Goal: Task Accomplishment & Management: Manage account settings

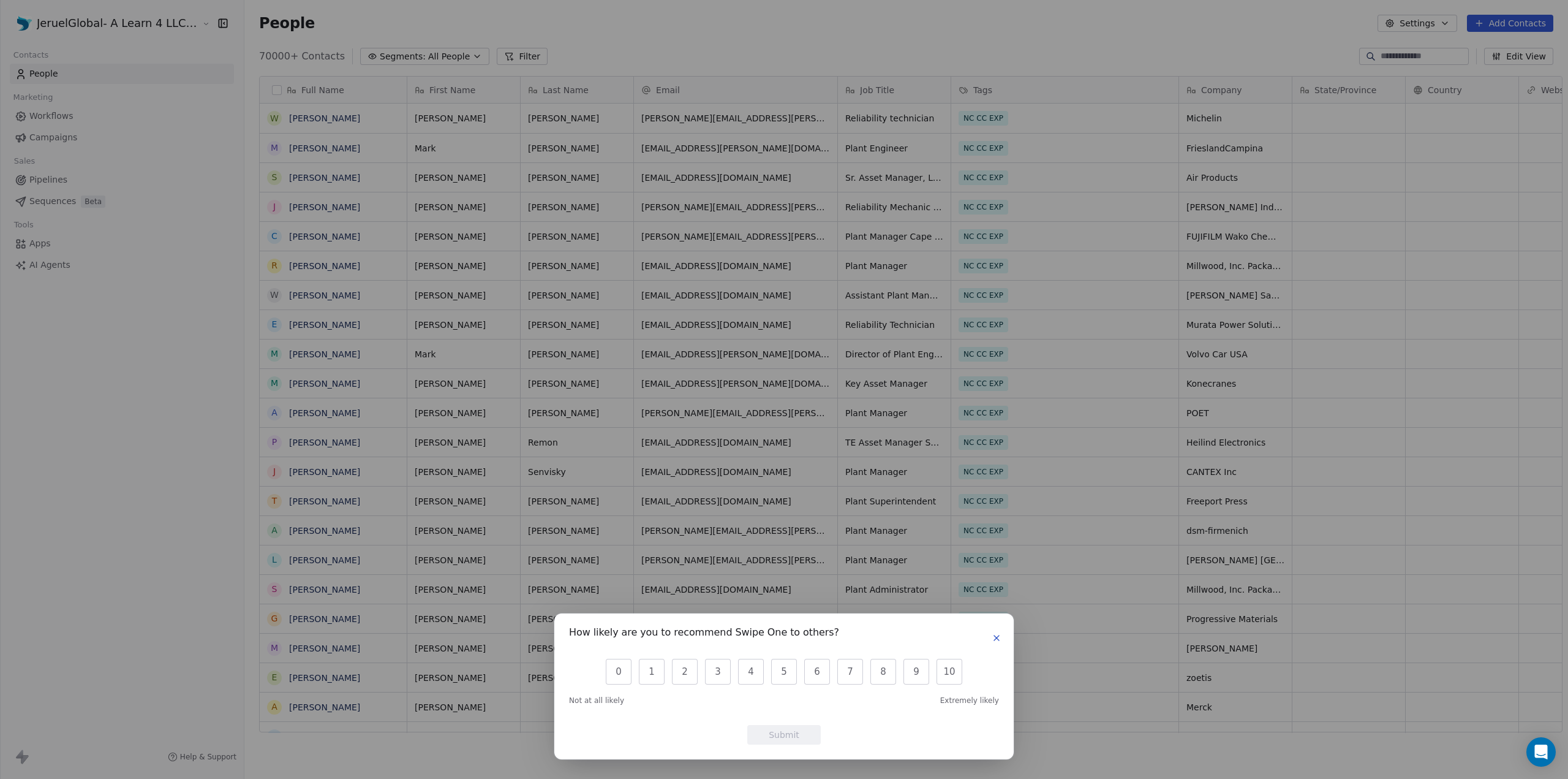
scroll to position [9, 9]
click at [992, 629] on div "How likely are you to recommend Swipe One to others?" at bounding box center [784, 637] width 430 height 20
click at [993, 635] on icon "button" at bounding box center [996, 637] width 9 height 9
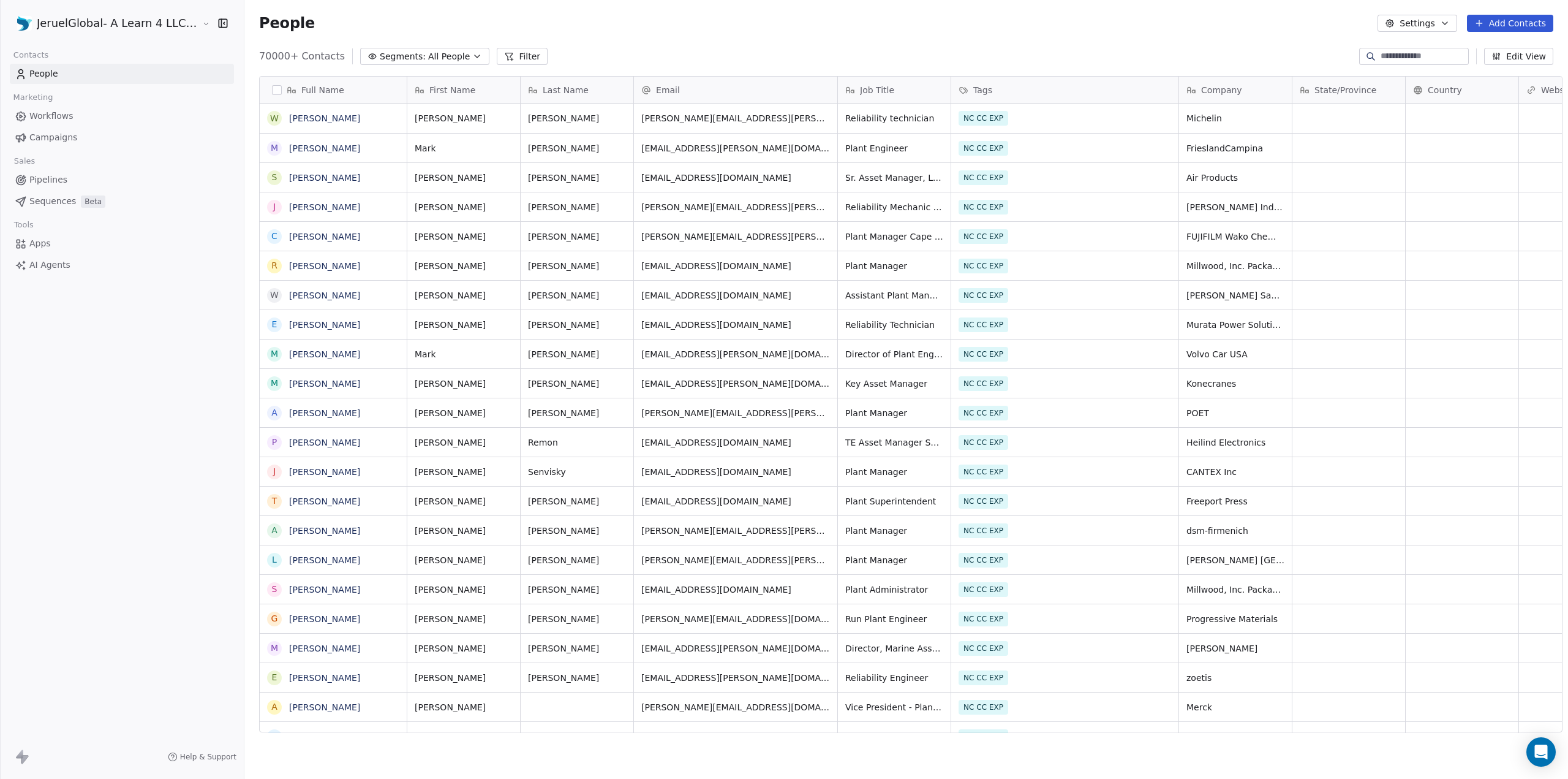
click at [23, 757] on icon at bounding box center [25, 758] width 7 height 8
click at [108, 14] on html "JeruelGlobal- A Learn 4 LLC Company Contacts People Marketing Workflows Campaig…" at bounding box center [784, 389] width 1568 height 779
click at [109, 102] on link "Billing & Subscription" at bounding box center [94, 110] width 149 height 20
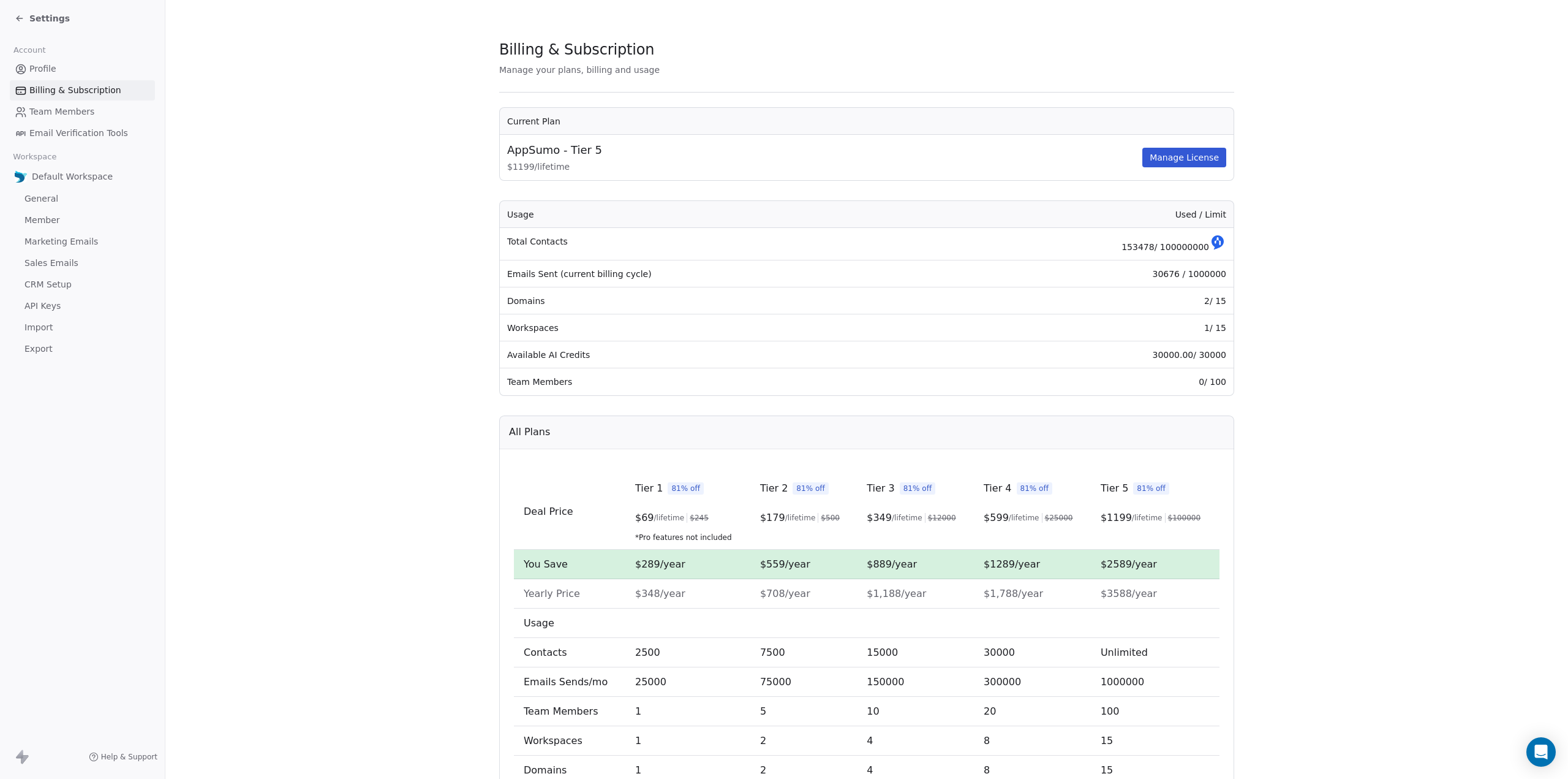
click at [1173, 247] on td "153478 / 100000000" at bounding box center [1076, 244] width 315 height 33
click at [1183, 272] on td "30676 / 1000000" at bounding box center [1076, 274] width 315 height 27
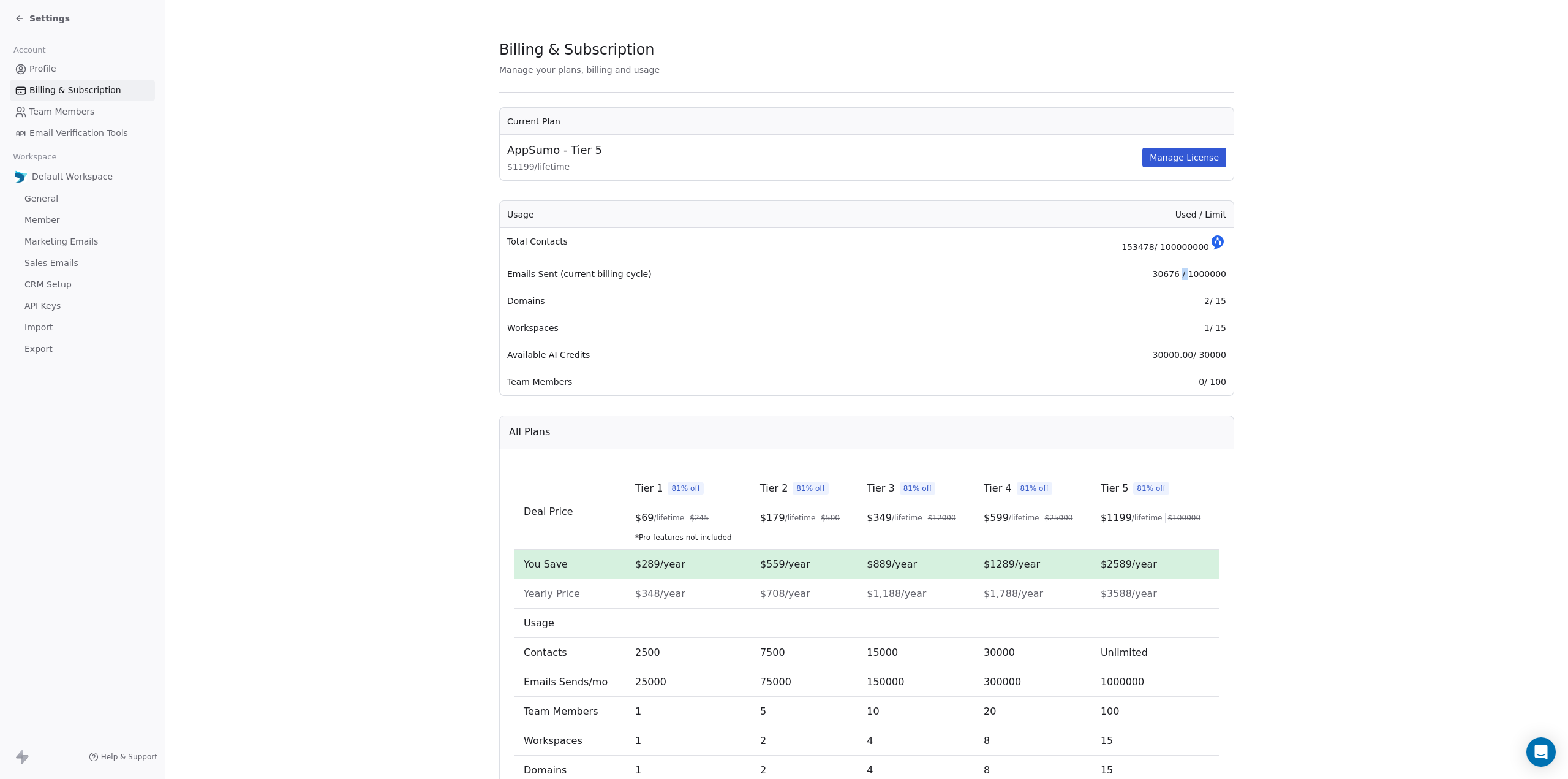
click at [1183, 272] on td "30676 / 1000000" at bounding box center [1076, 274] width 315 height 27
click at [1156, 236] on td "153478 / 100000000" at bounding box center [1076, 244] width 315 height 33
click at [1163, 247] on td "153478 / 100000000" at bounding box center [1076, 244] width 315 height 33
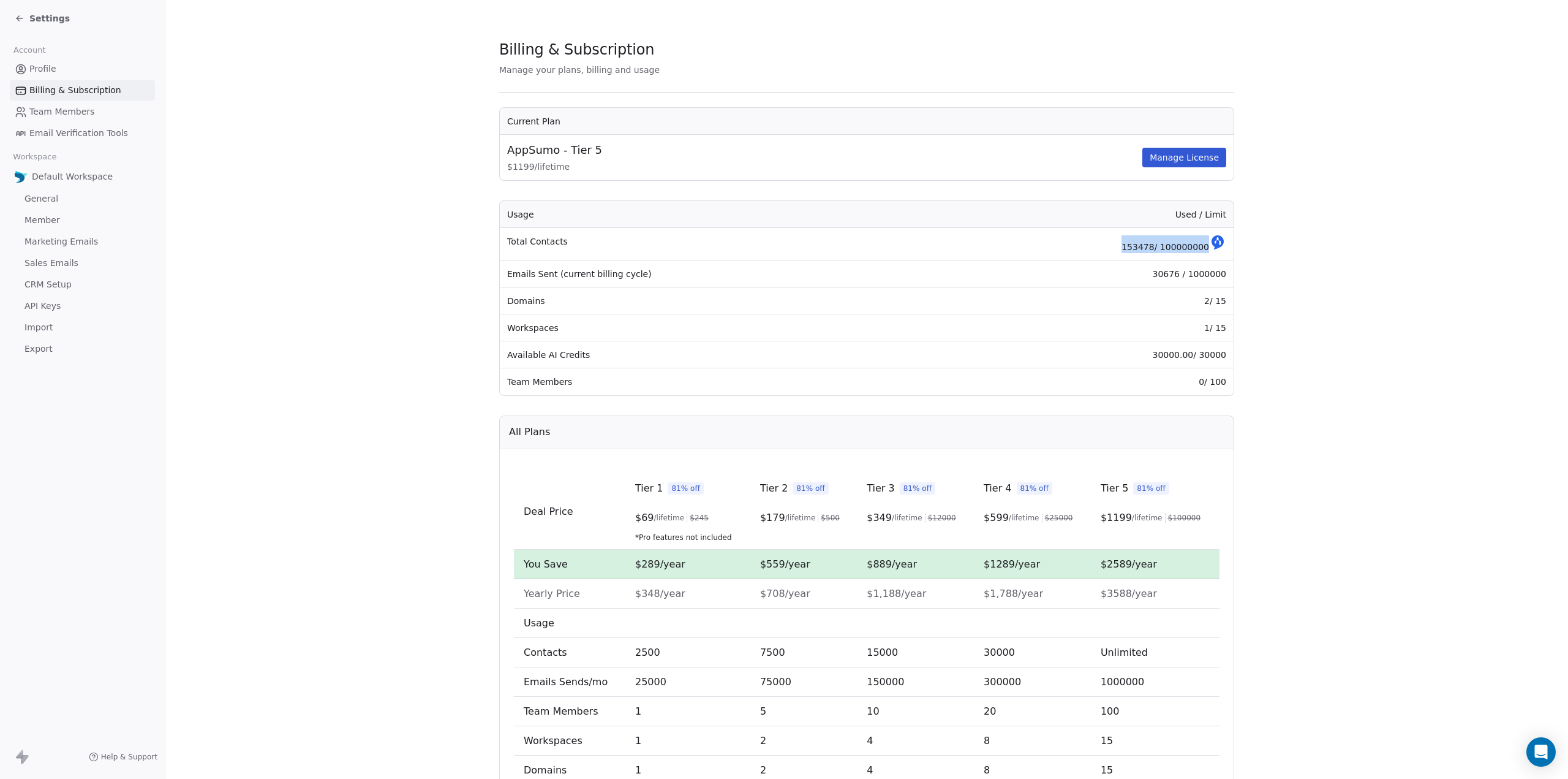
click at [1163, 247] on td "153478 / 100000000" at bounding box center [1076, 244] width 315 height 33
click at [1205, 381] on td "0 / 100" at bounding box center [1076, 382] width 315 height 27
click at [1172, 352] on td "30000.00 / 30000" at bounding box center [1076, 354] width 315 height 27
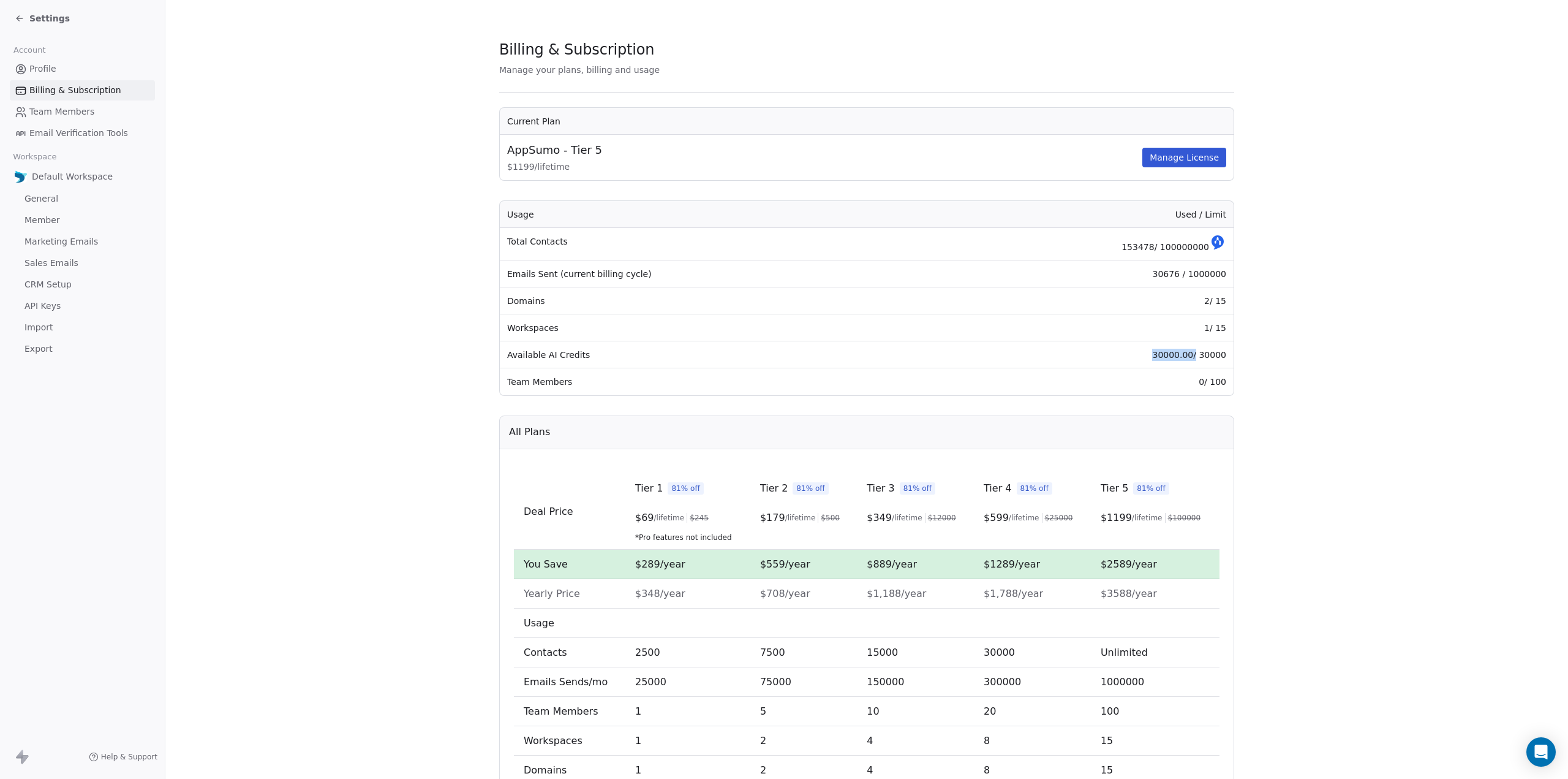
click at [1172, 352] on td "30000.00 / 30000" at bounding box center [1076, 354] width 315 height 27
click at [1162, 380] on td "0 / 100" at bounding box center [1076, 382] width 315 height 27
click at [1183, 252] on td "153478 / 100000000" at bounding box center [1076, 244] width 315 height 33
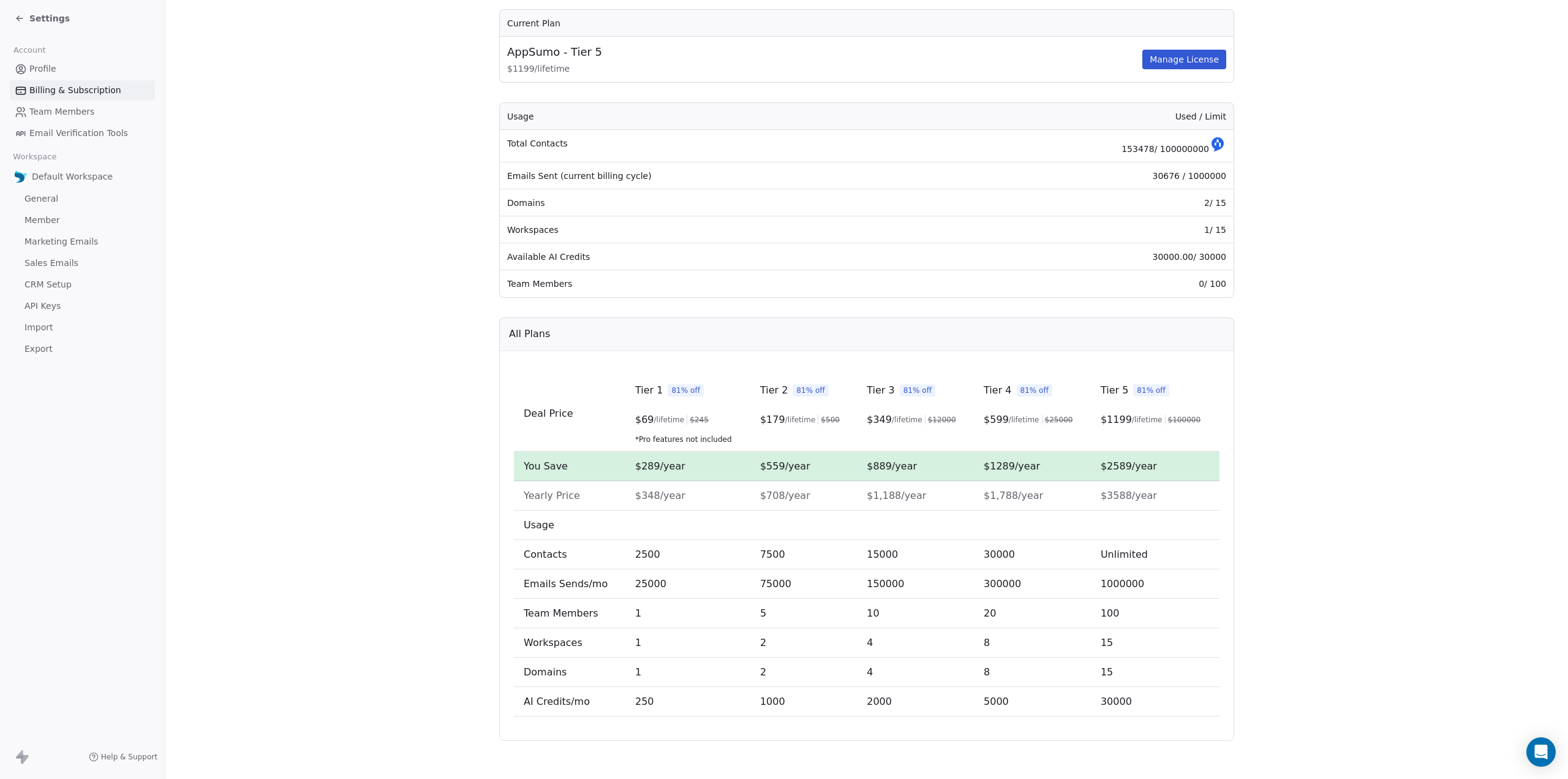
click at [1112, 696] on span "30000" at bounding box center [1116, 701] width 31 height 11
click at [52, 306] on span "API Keys" at bounding box center [42, 307] width 37 height 13
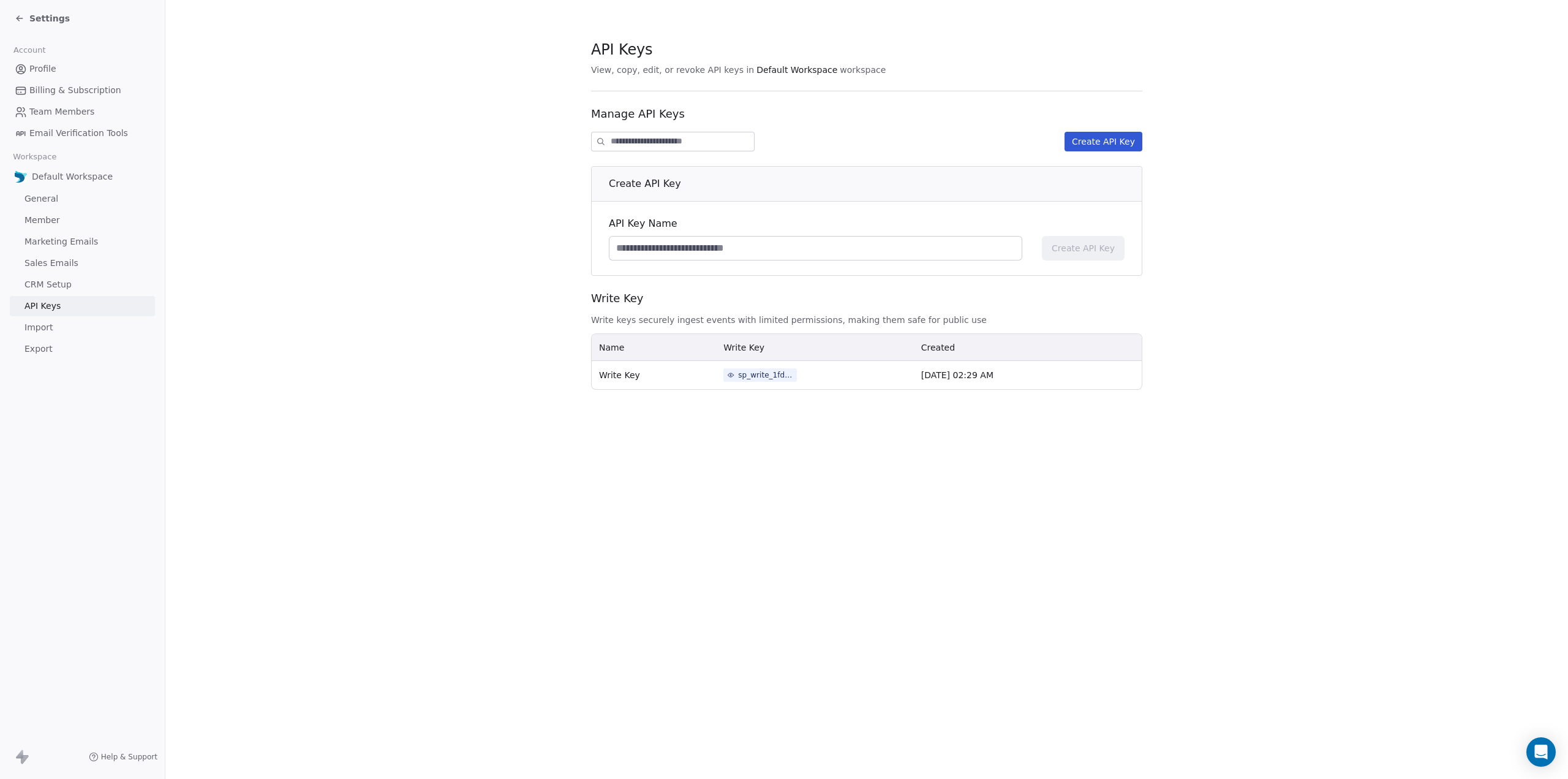
click at [35, 324] on span "Import" at bounding box center [38, 328] width 28 height 13
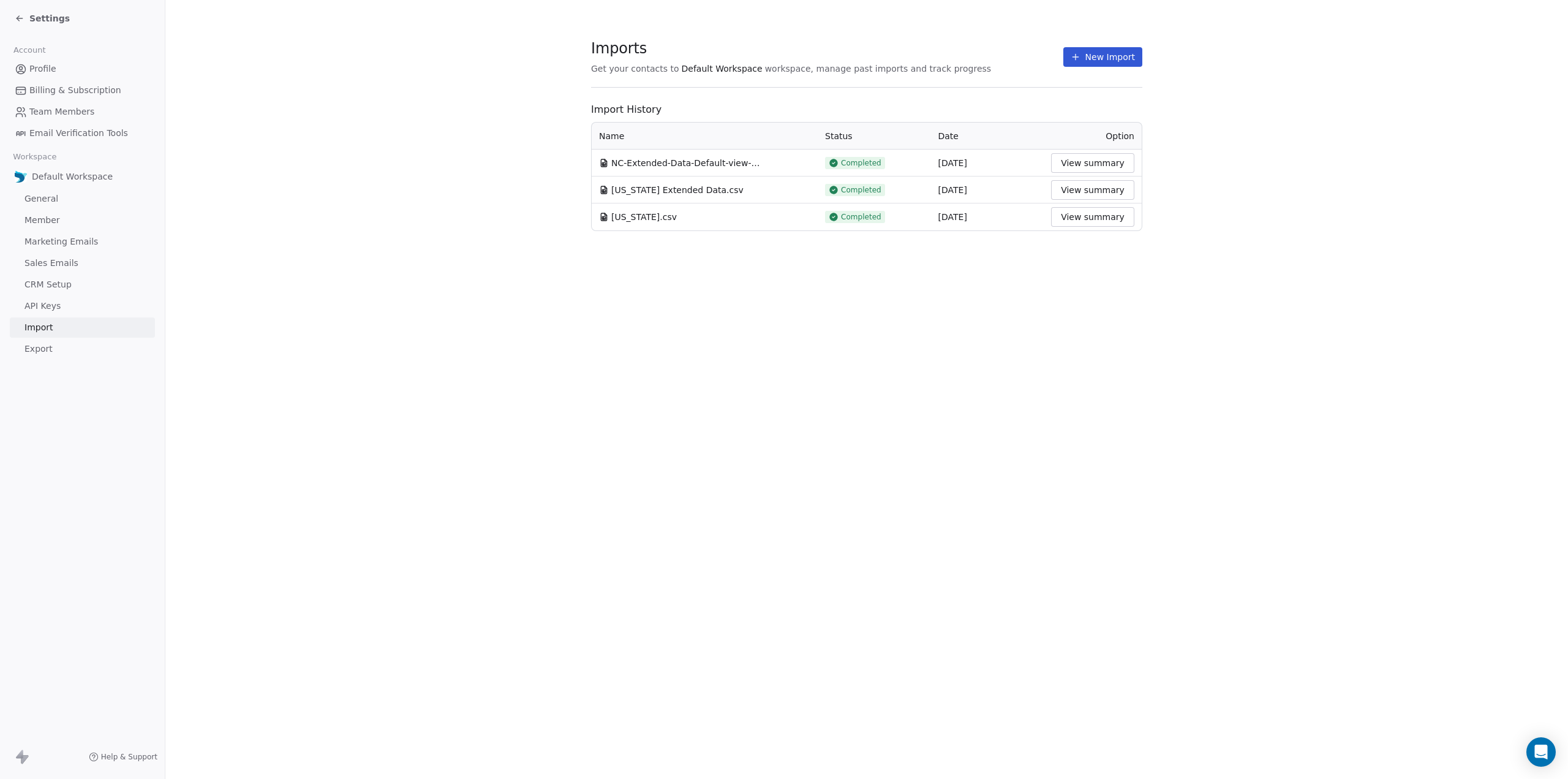
click at [30, 343] on span "Export" at bounding box center [38, 349] width 28 height 13
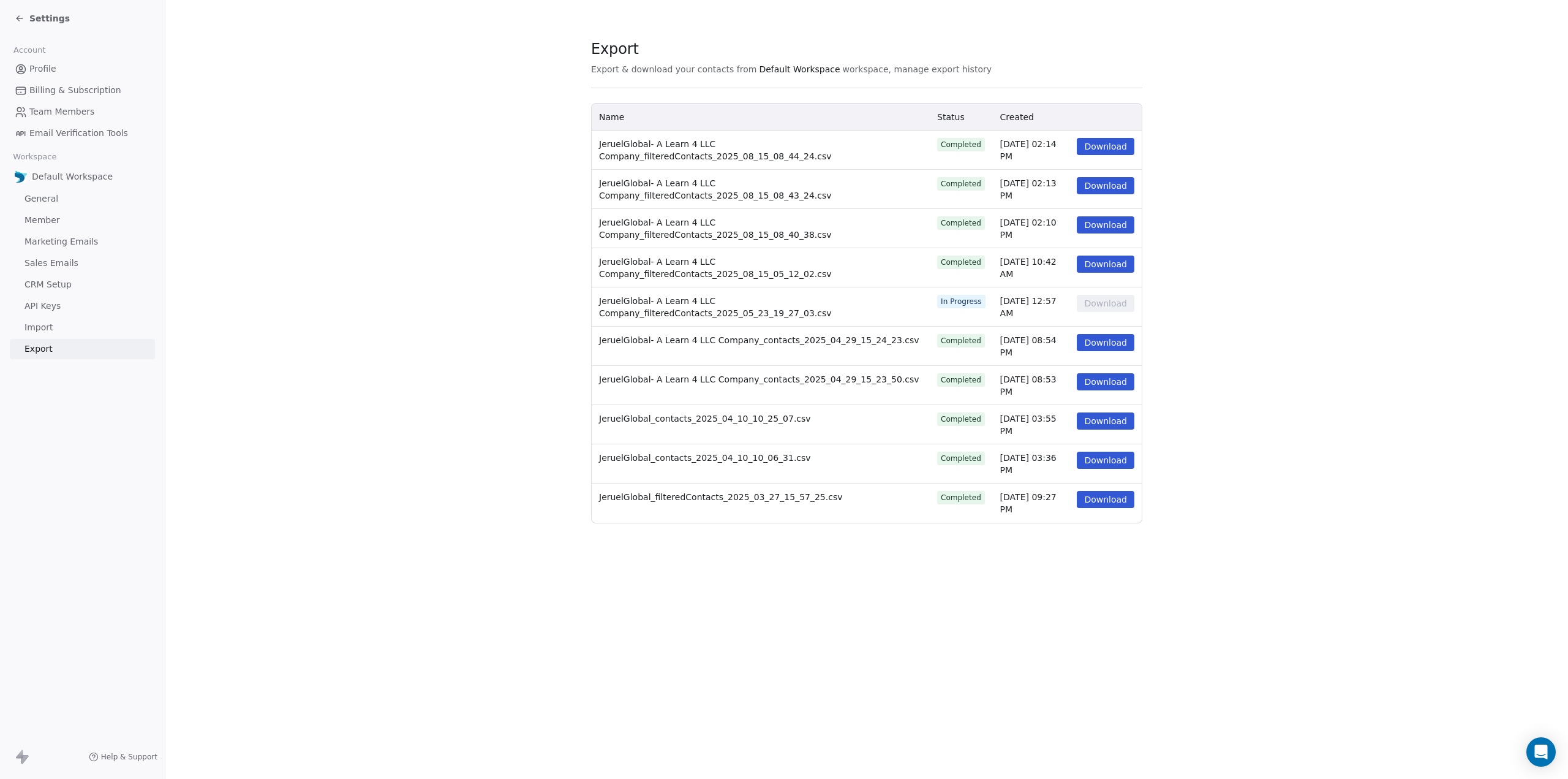
click at [41, 262] on span "Sales Emails" at bounding box center [52, 263] width 54 height 13
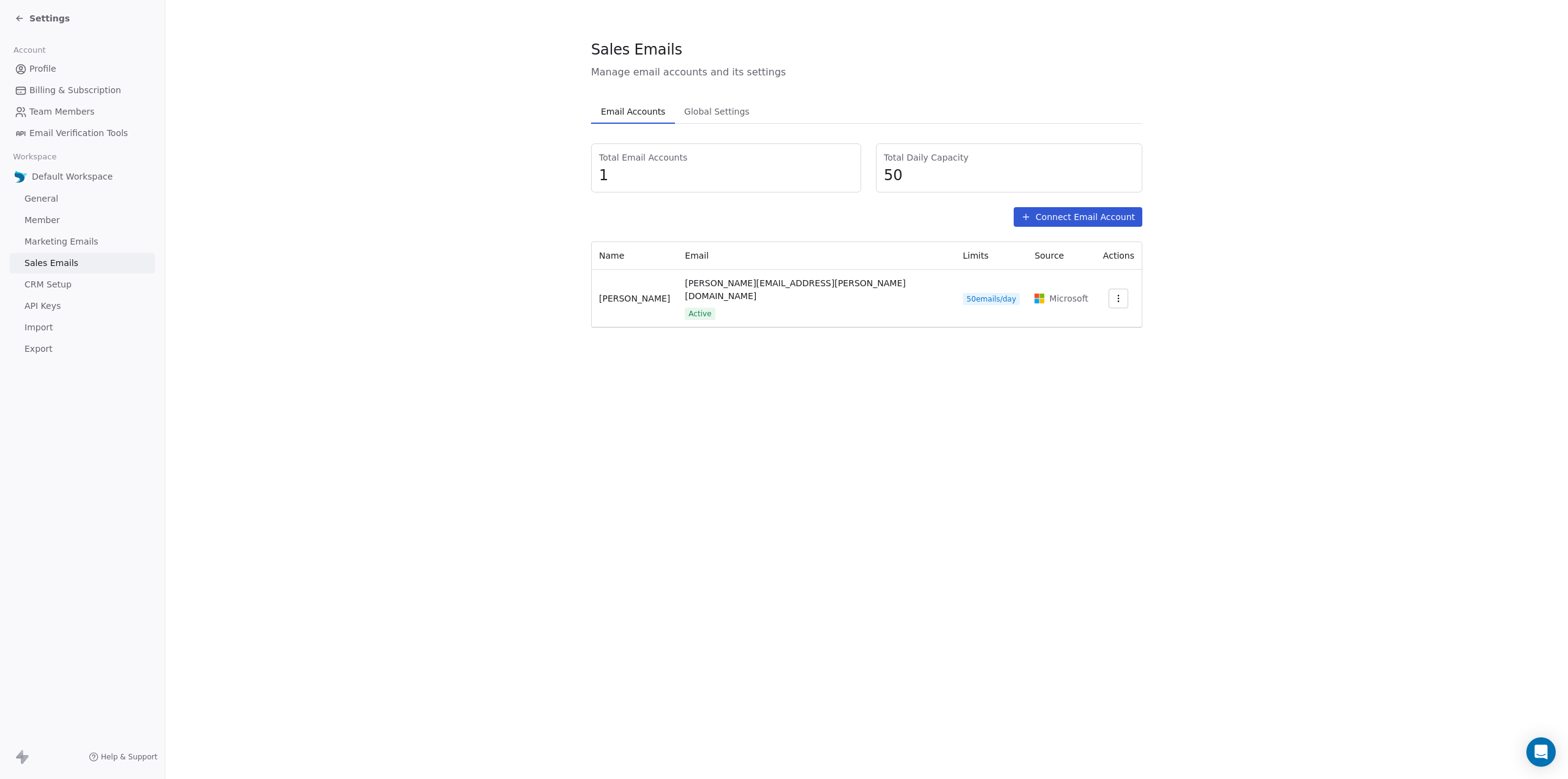
click at [53, 243] on span "Marketing Emails" at bounding box center [61, 242] width 73 height 13
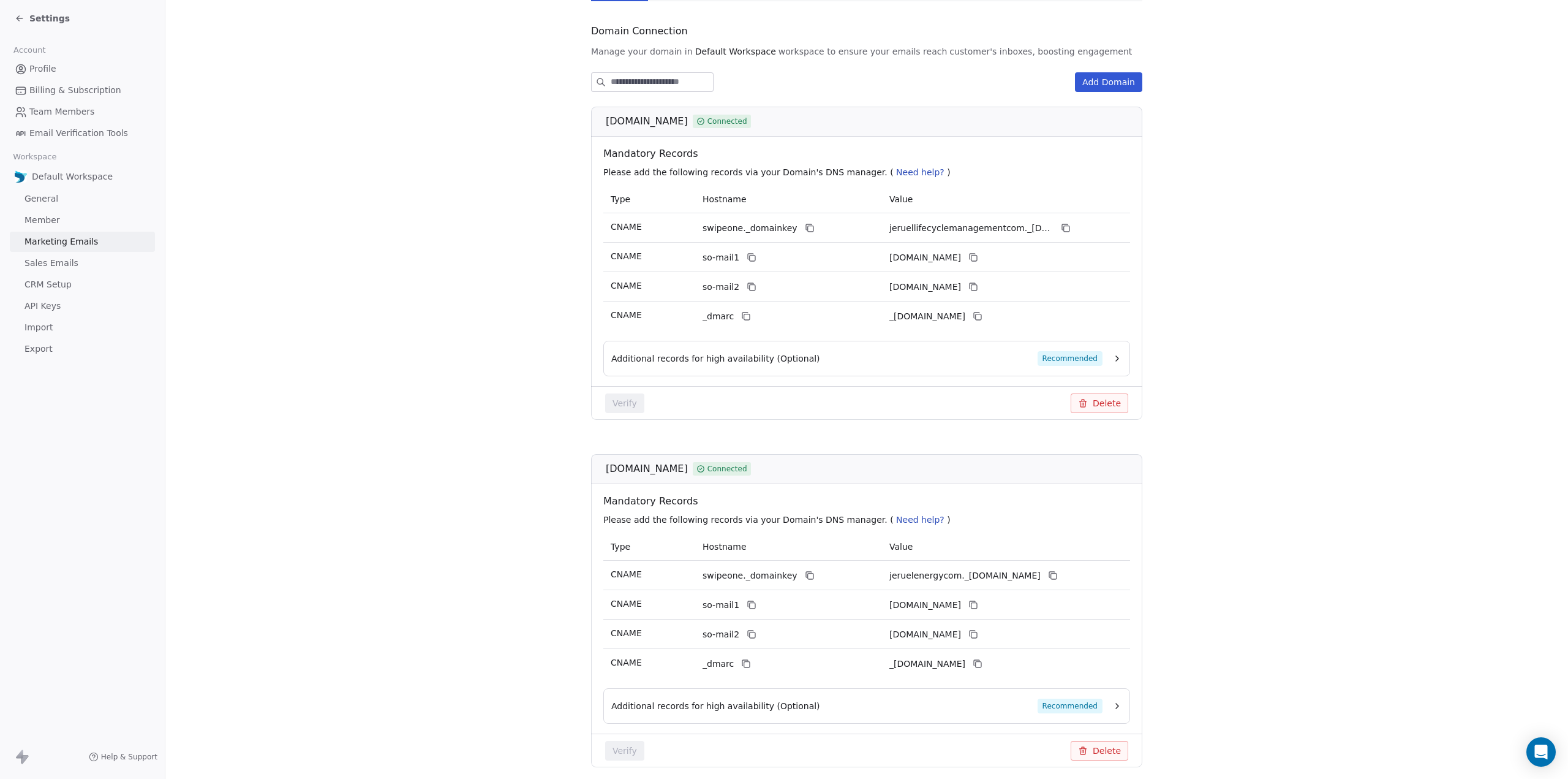
scroll to position [168, 0]
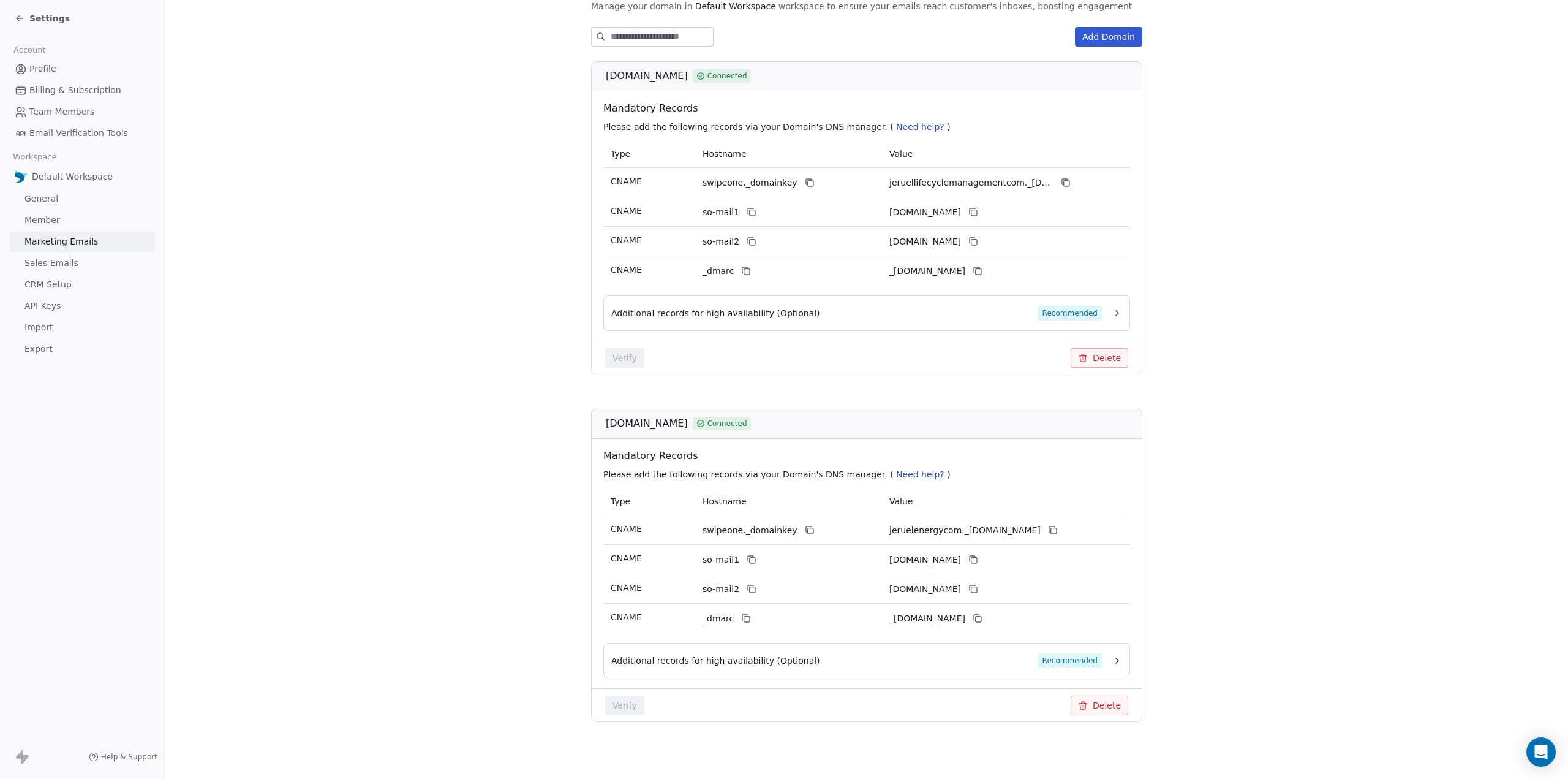
click at [33, 14] on span "Settings" at bounding box center [49, 18] width 40 height 12
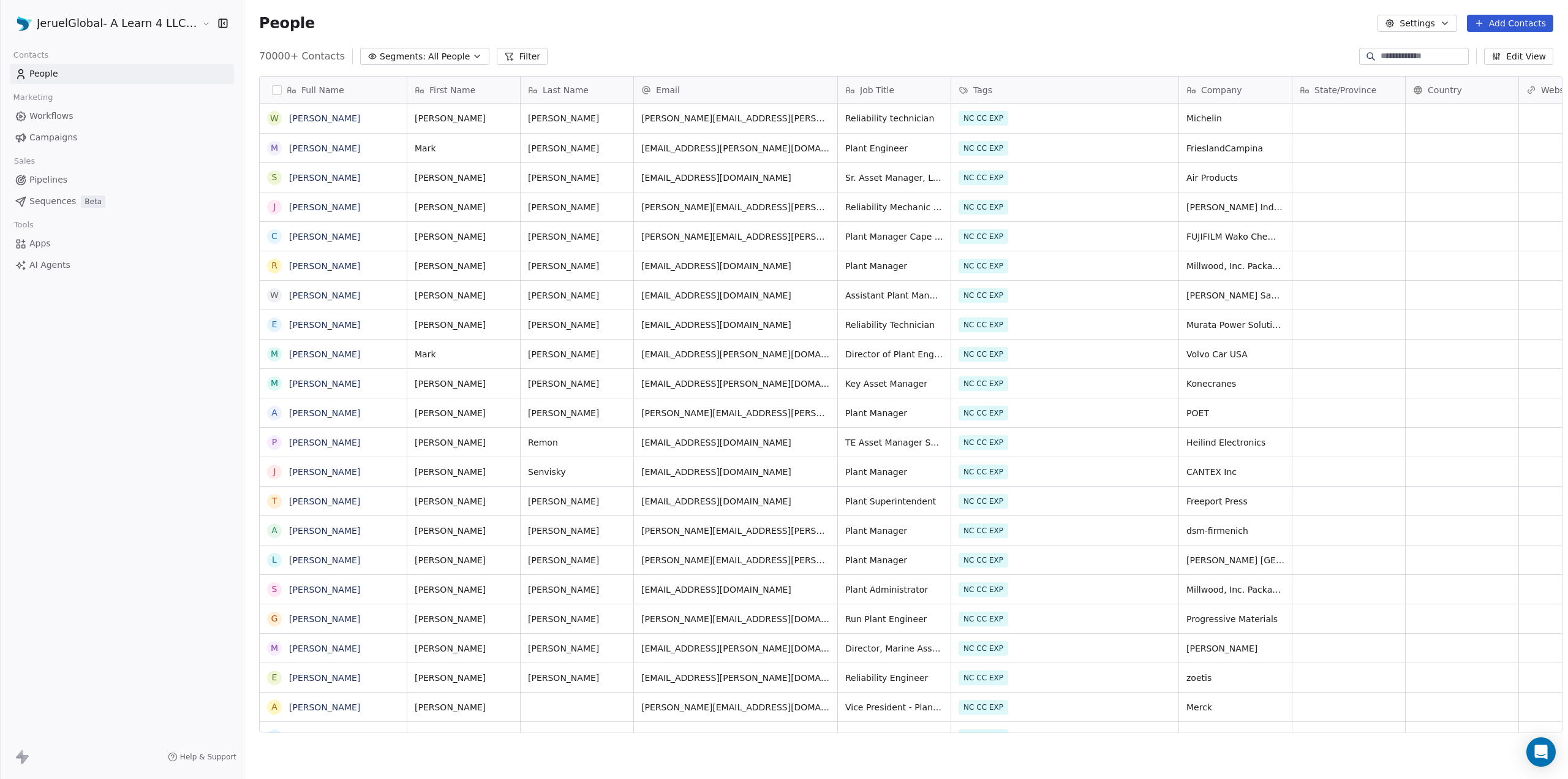
scroll to position [676, 1324]
click at [121, 11] on div "JeruelGlobal- A Learn 4 LLC Company" at bounding box center [122, 23] width 244 height 47
click at [125, 23] on html "JeruelGlobal- A Learn 4 LLC Company Contacts People Marketing Workflows Campaig…" at bounding box center [784, 389] width 1568 height 779
click at [101, 70] on link "Workspace Settings" at bounding box center [94, 70] width 149 height 20
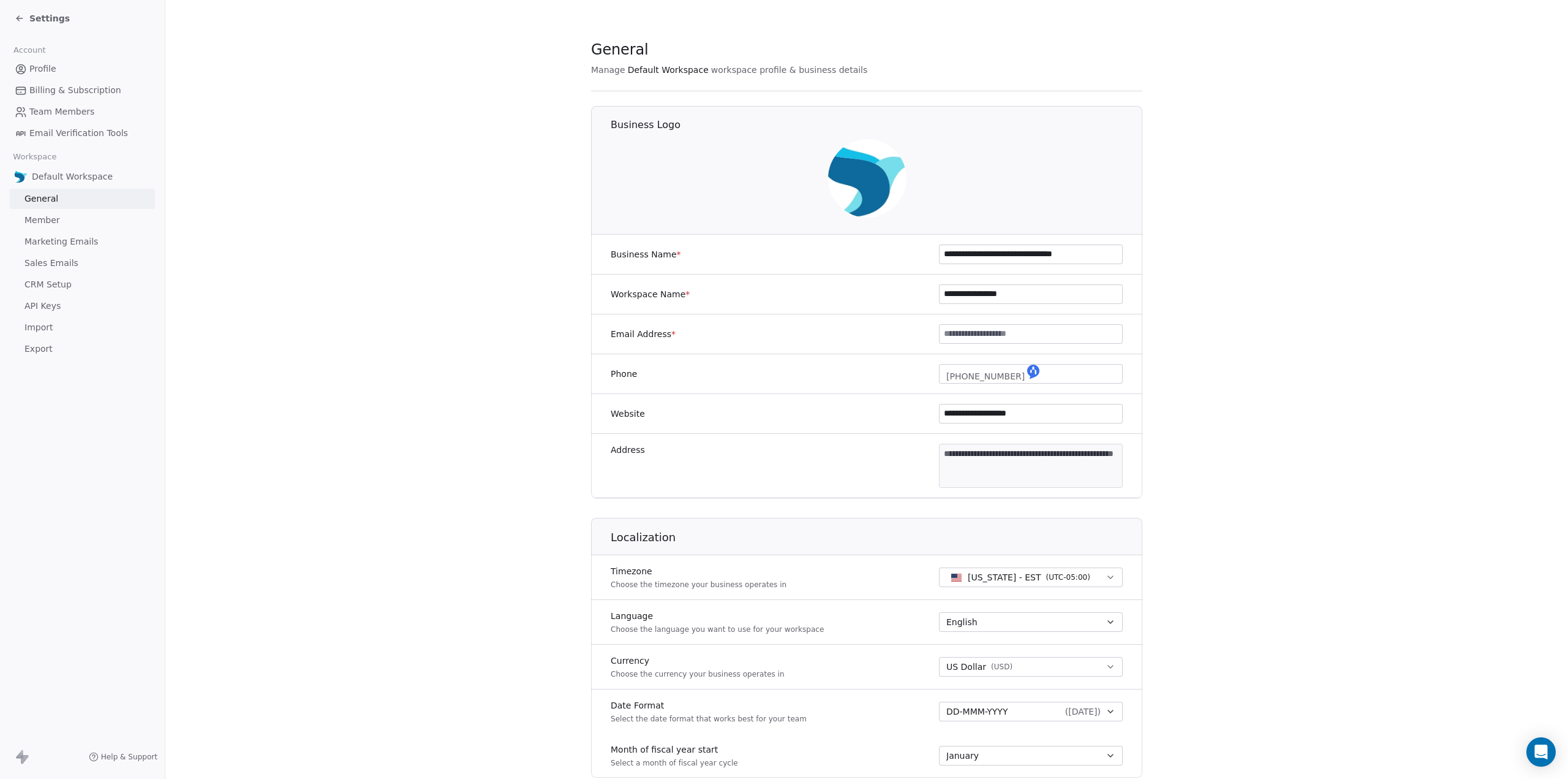
click at [80, 95] on span "Billing & Subscription" at bounding box center [75, 91] width 92 height 13
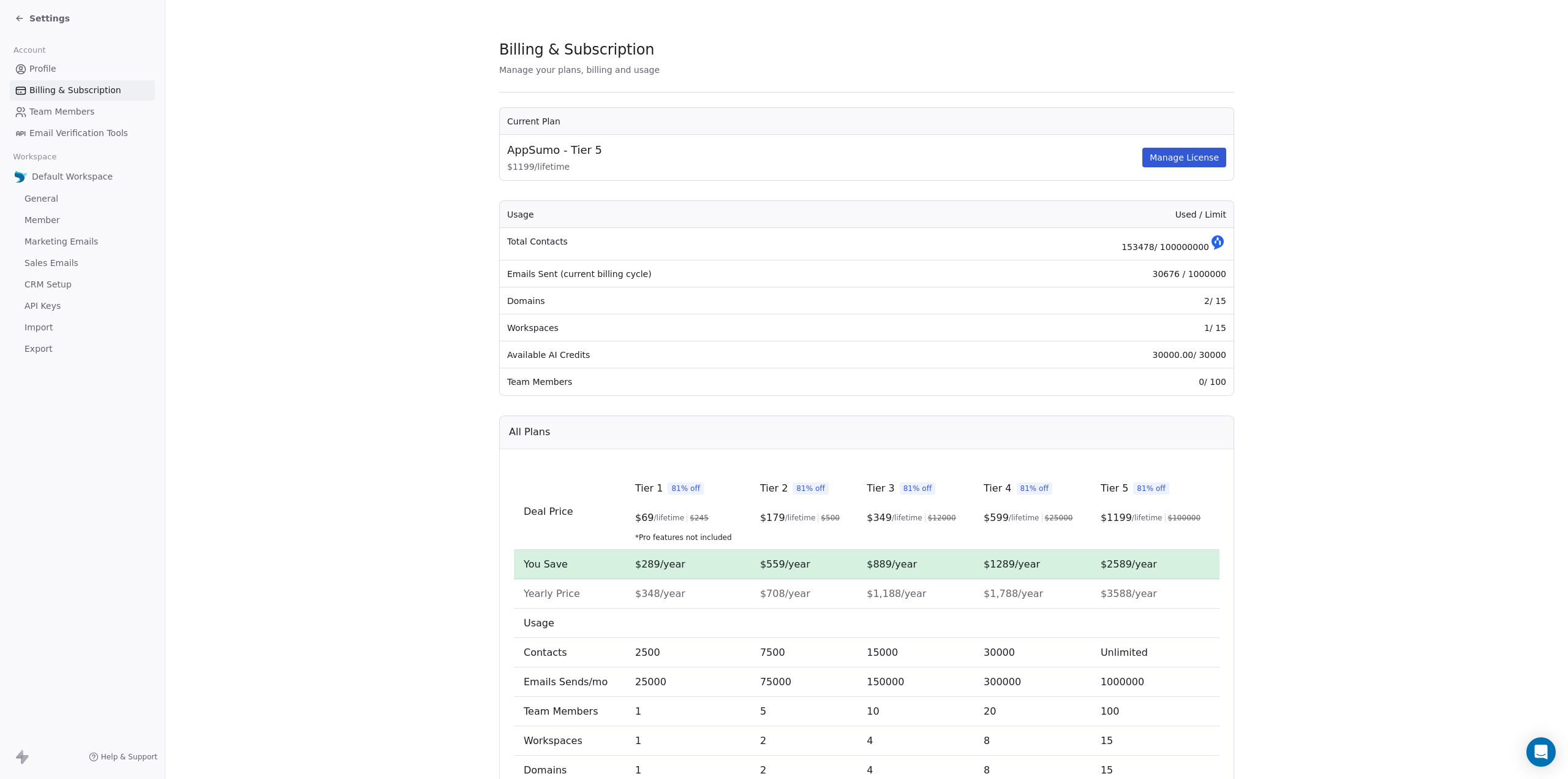
click at [1138, 243] on td "153478 / 100000000" at bounding box center [1076, 244] width 315 height 33
click at [17, 18] on icon at bounding box center [20, 18] width 9 height 9
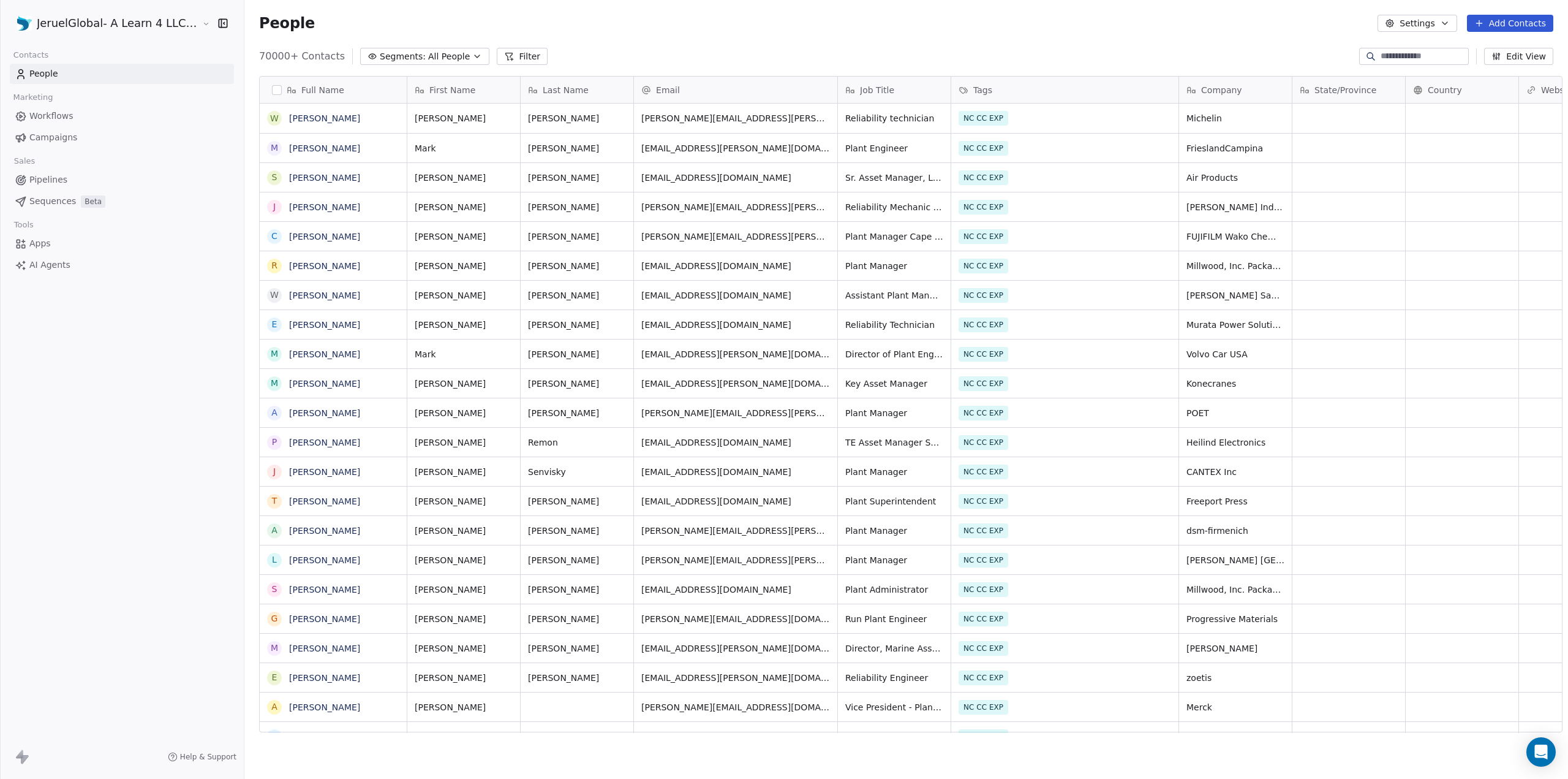
scroll to position [676, 1324]
click at [272, 87] on button "button" at bounding box center [276, 90] width 9 height 9
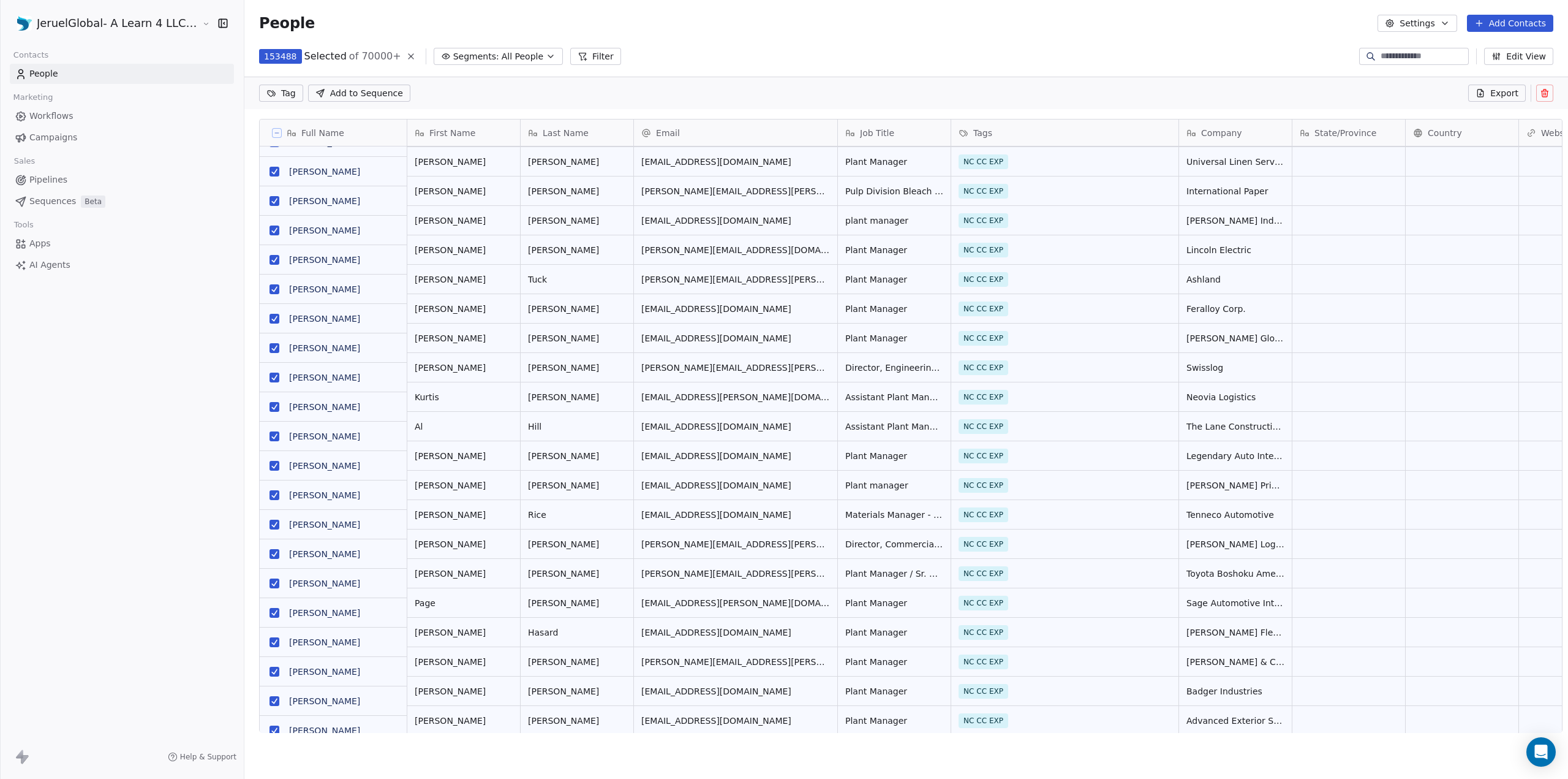
scroll to position [3677, 0]
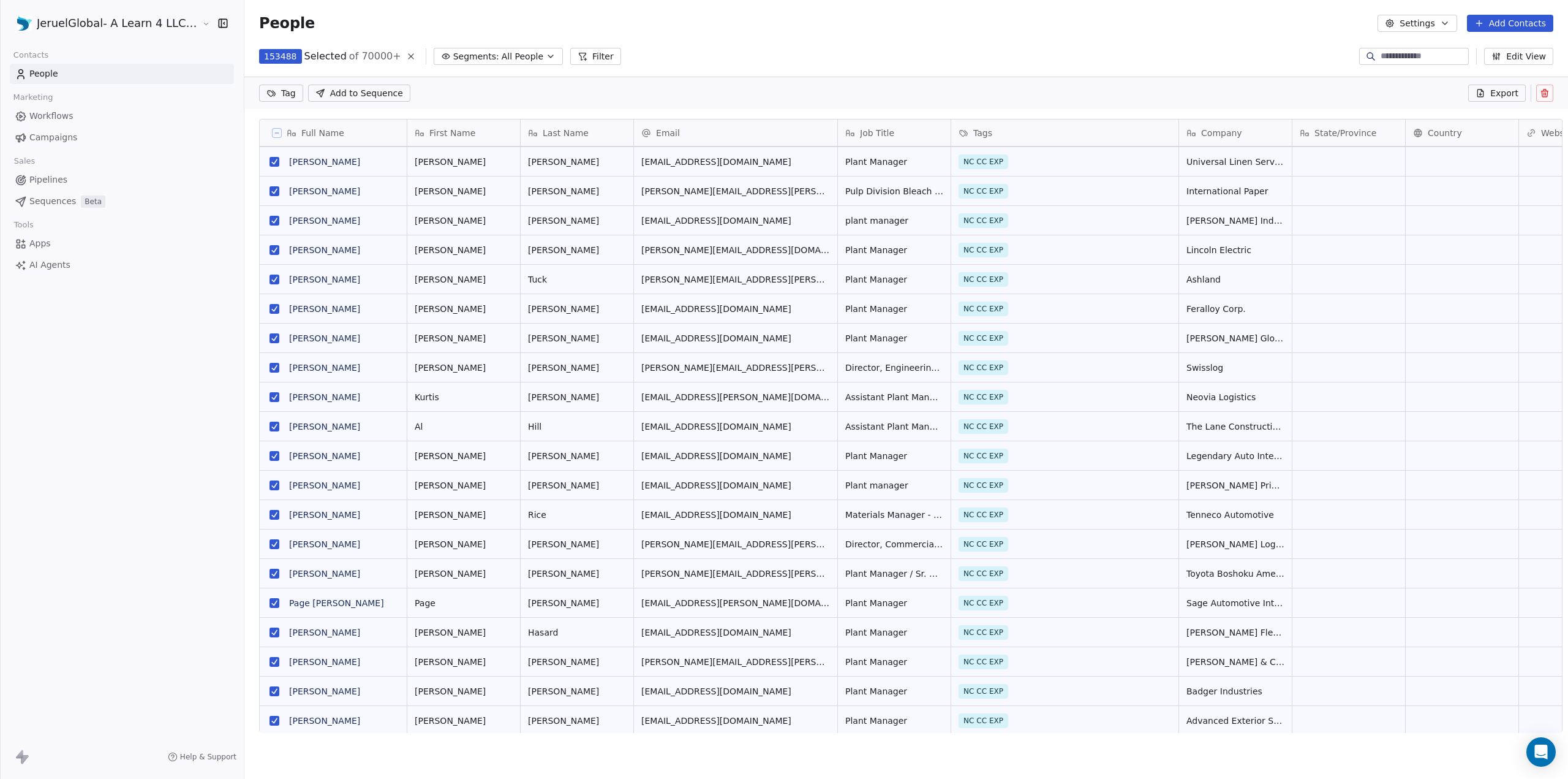
click at [273, 130] on div "Full Name" at bounding box center [332, 132] width 130 height 12
click at [266, 133] on html "JeruelGlobal- A Learn 4 LLC Company Contacts People Marketing Workflows Campaig…" at bounding box center [784, 389] width 1568 height 779
click at [274, 134] on icon at bounding box center [276, 133] width 7 height 7
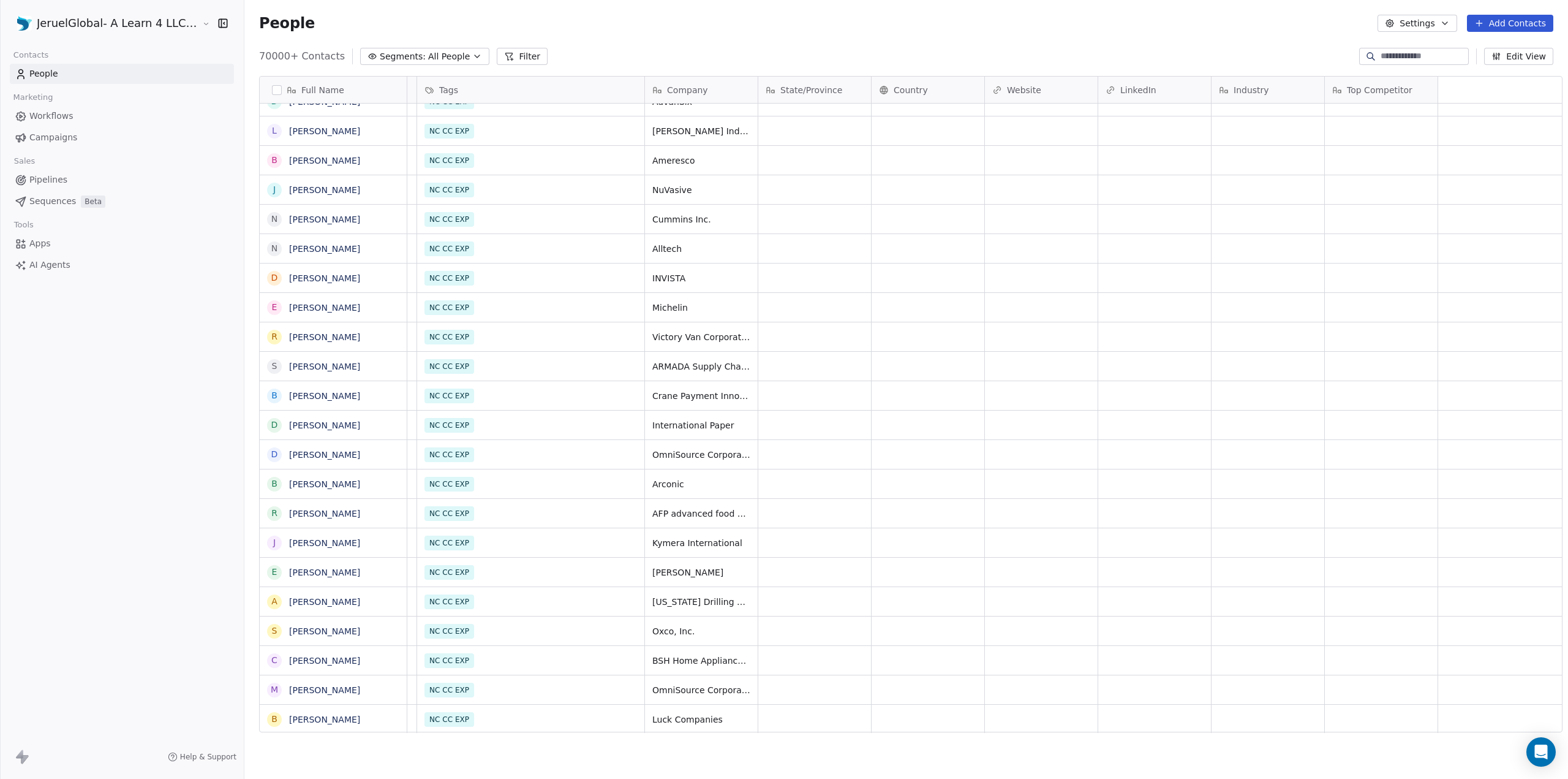
scroll to position [0, 0]
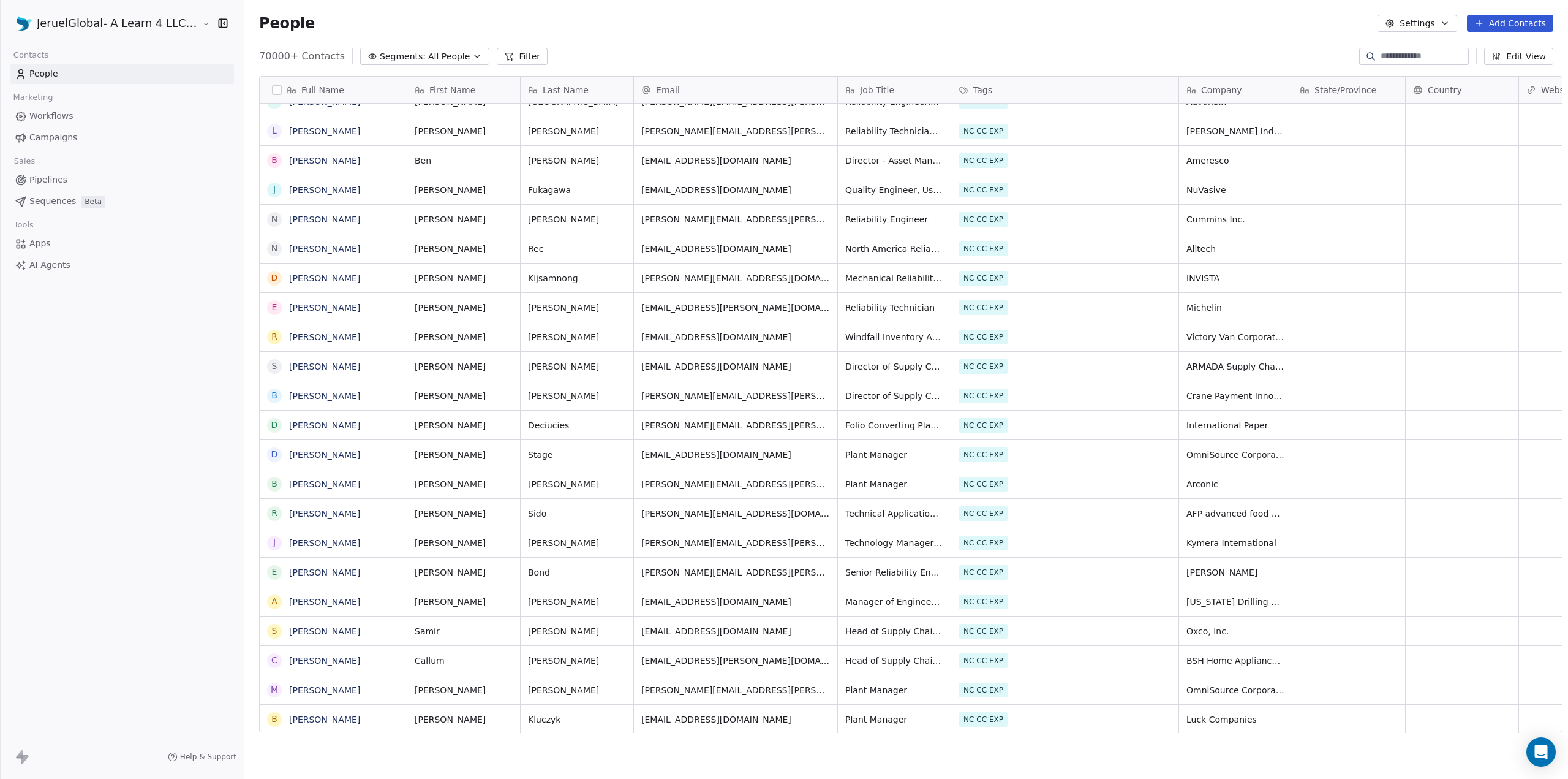
click at [39, 243] on span "Apps" at bounding box center [39, 244] width 22 height 13
